Goal: Task Accomplishment & Management: Use online tool/utility

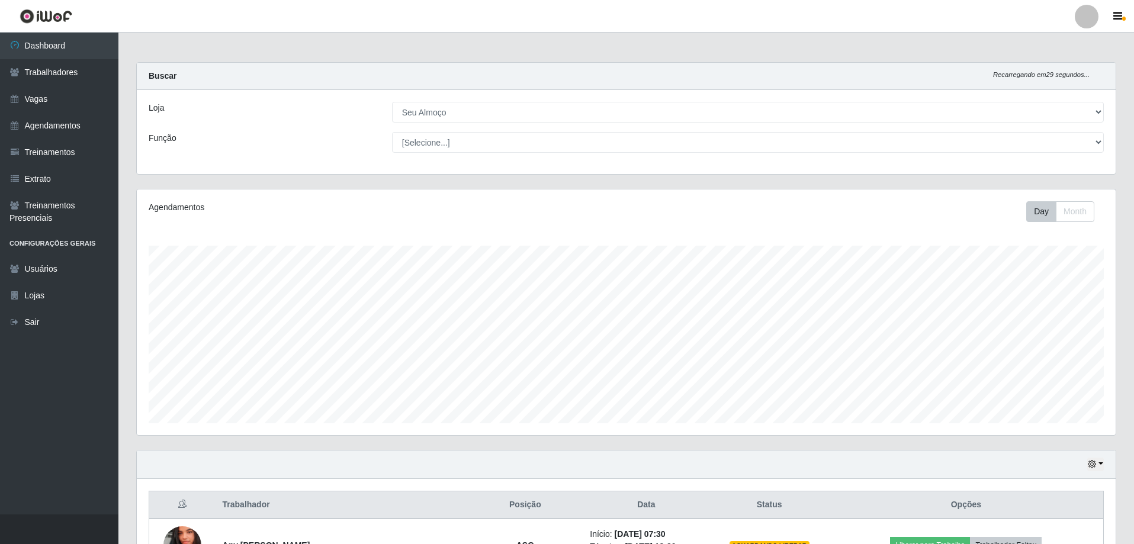
select select "431"
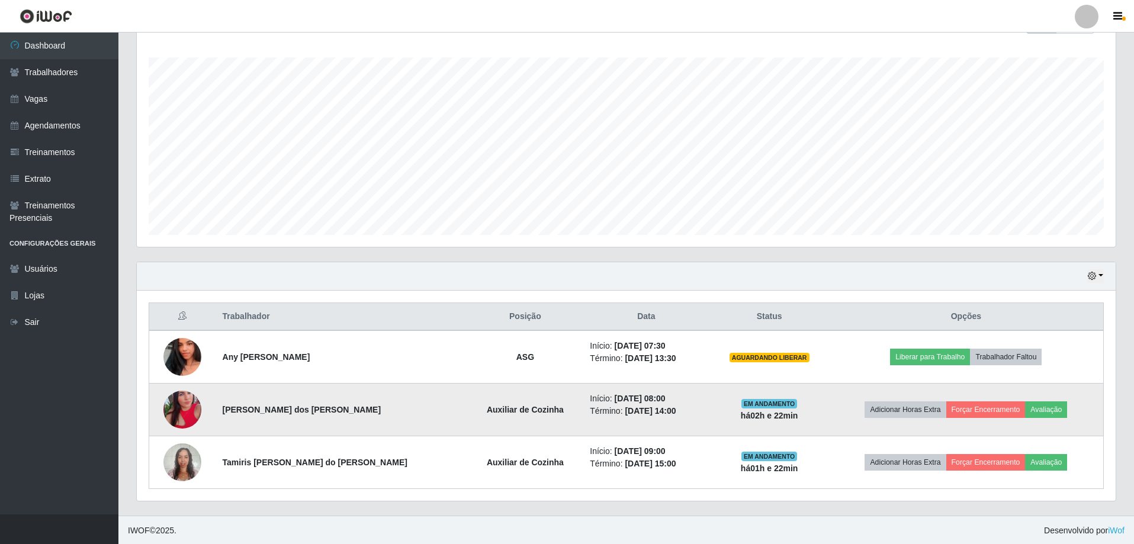
scroll to position [189, 0]
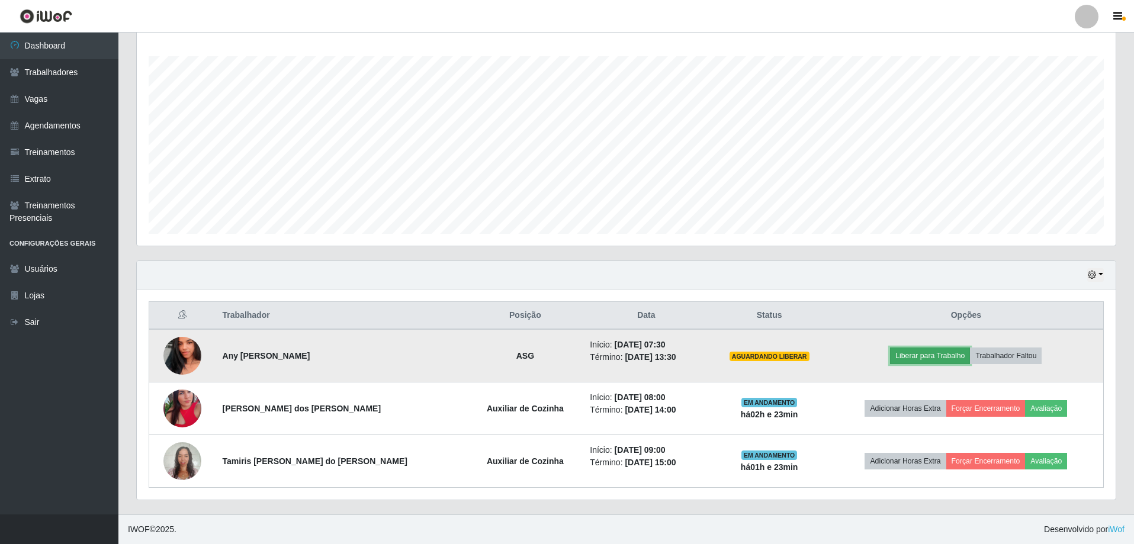
click at [893, 358] on button "Liberar para Trabalho" at bounding box center [930, 355] width 80 height 17
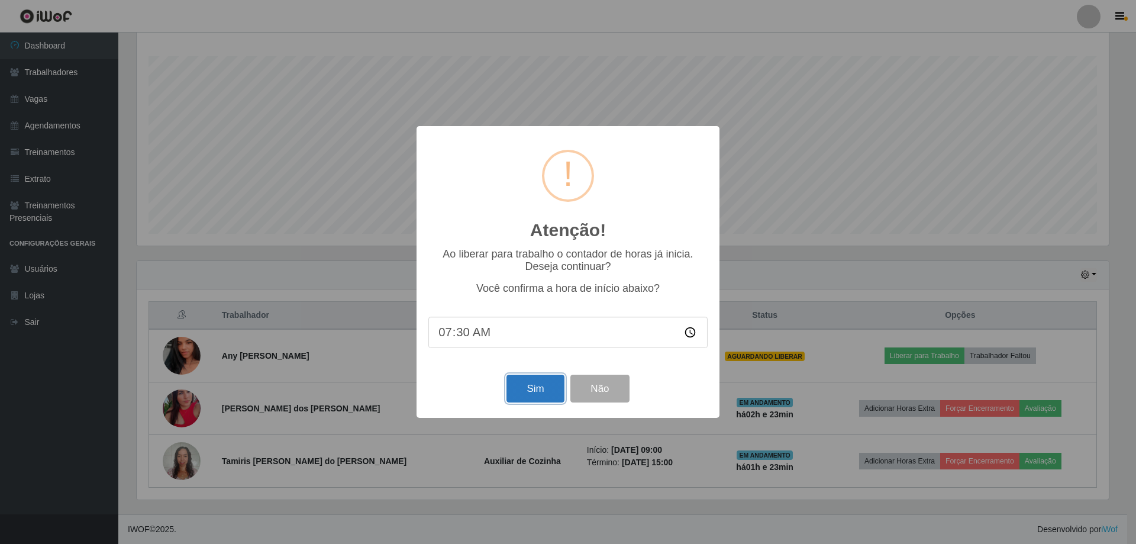
click at [529, 394] on button "Sim" at bounding box center [535, 389] width 57 height 28
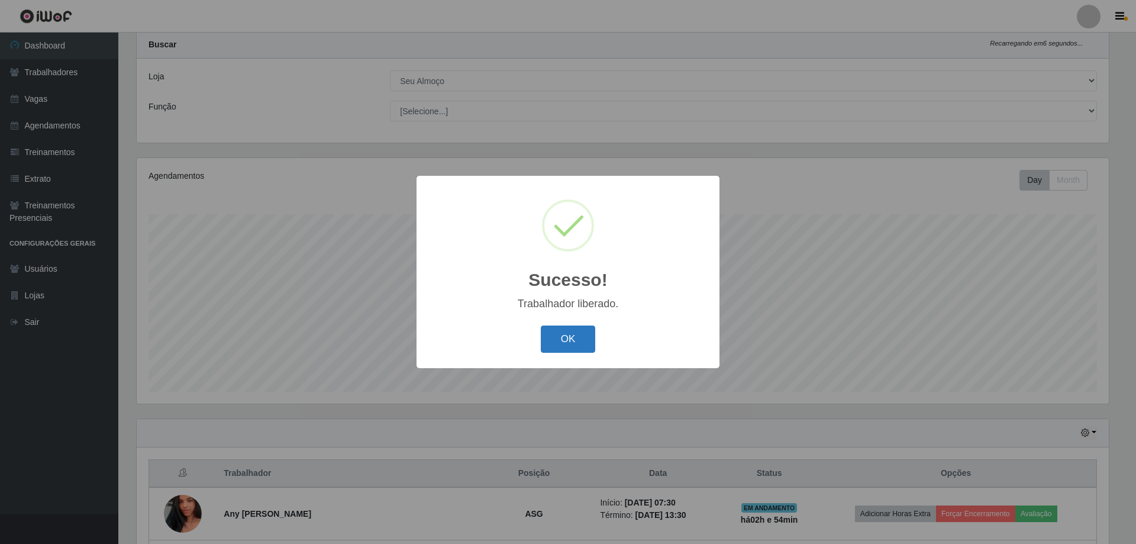
click at [562, 339] on button "OK" at bounding box center [568, 340] width 55 height 28
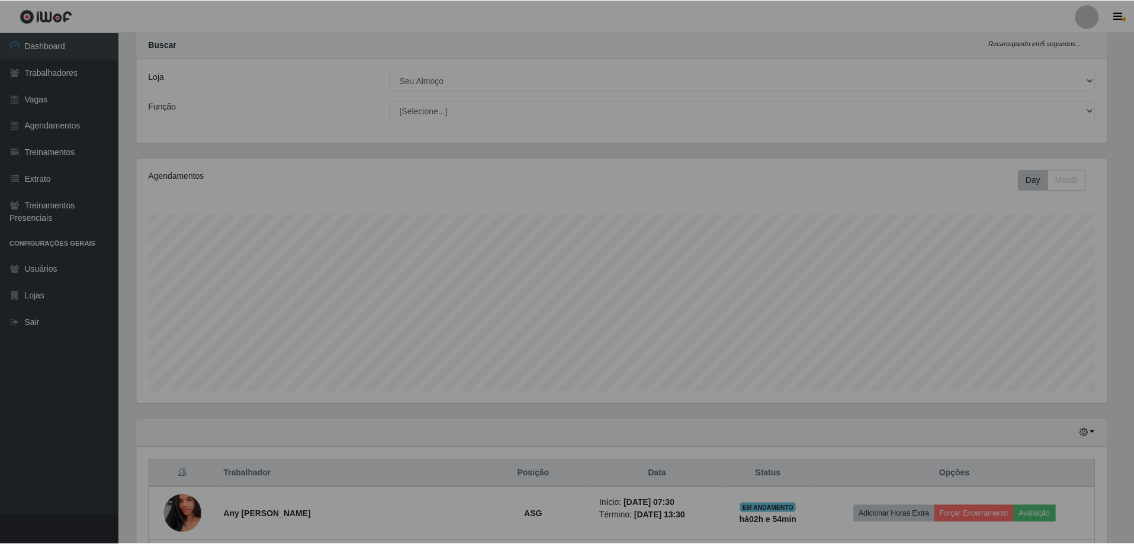
scroll to position [246, 978]
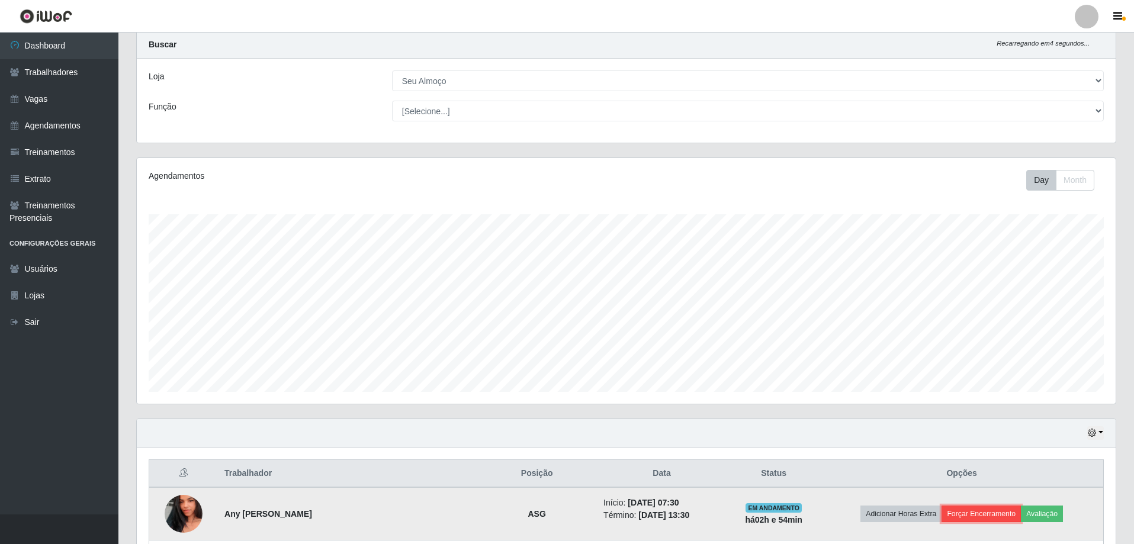
click at [954, 515] on button "Forçar Encerramento" at bounding box center [980, 514] width 79 height 17
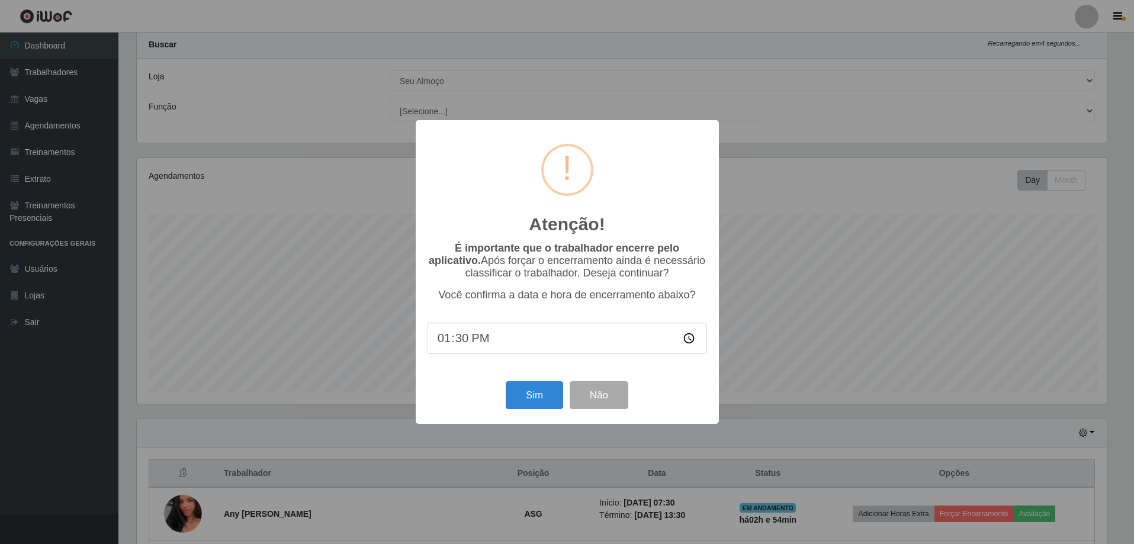
scroll to position [246, 973]
drag, startPoint x: 477, startPoint y: 342, endPoint x: 433, endPoint y: 342, distance: 43.8
click at [433, 342] on input "13:30" at bounding box center [568, 338] width 279 height 31
click at [472, 342] on input "13:30" at bounding box center [568, 338] width 279 height 31
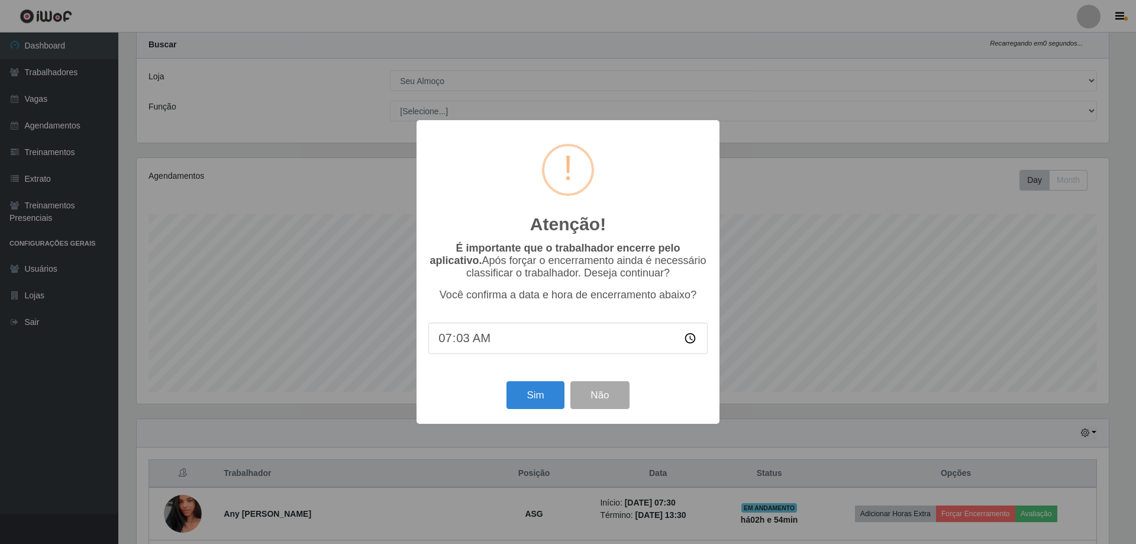
type input "07:31"
click at [518, 401] on button "Sim" at bounding box center [535, 395] width 57 height 28
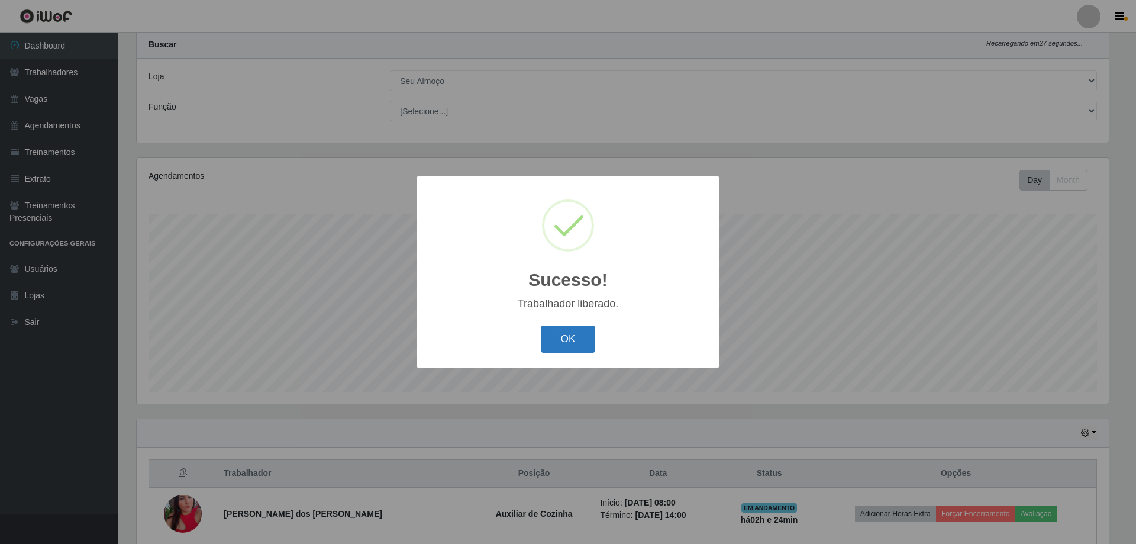
click at [553, 342] on button "OK" at bounding box center [568, 340] width 55 height 28
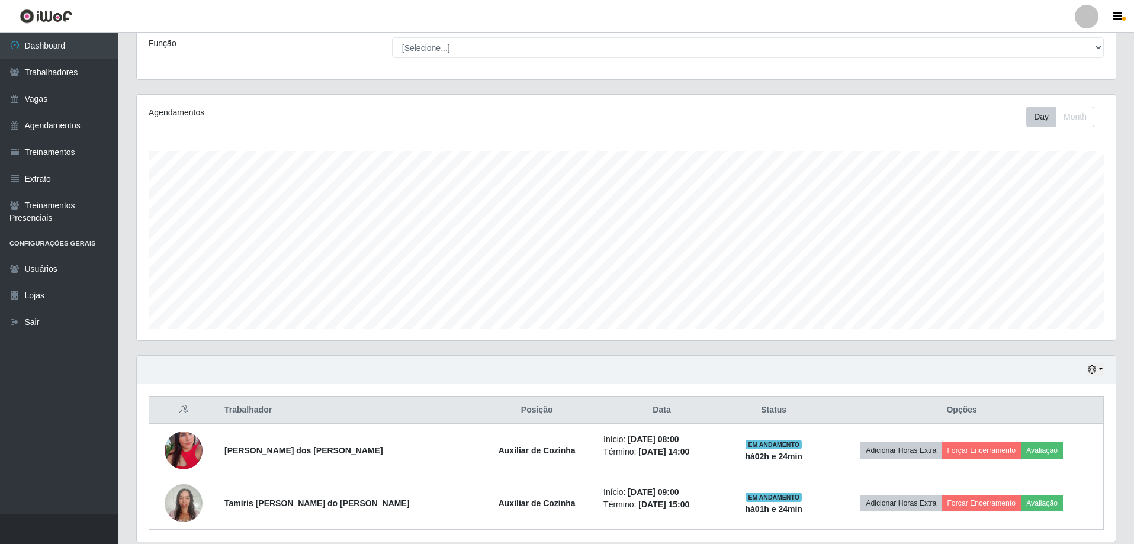
scroll to position [137, 0]
